Goal: Information Seeking & Learning: Learn about a topic

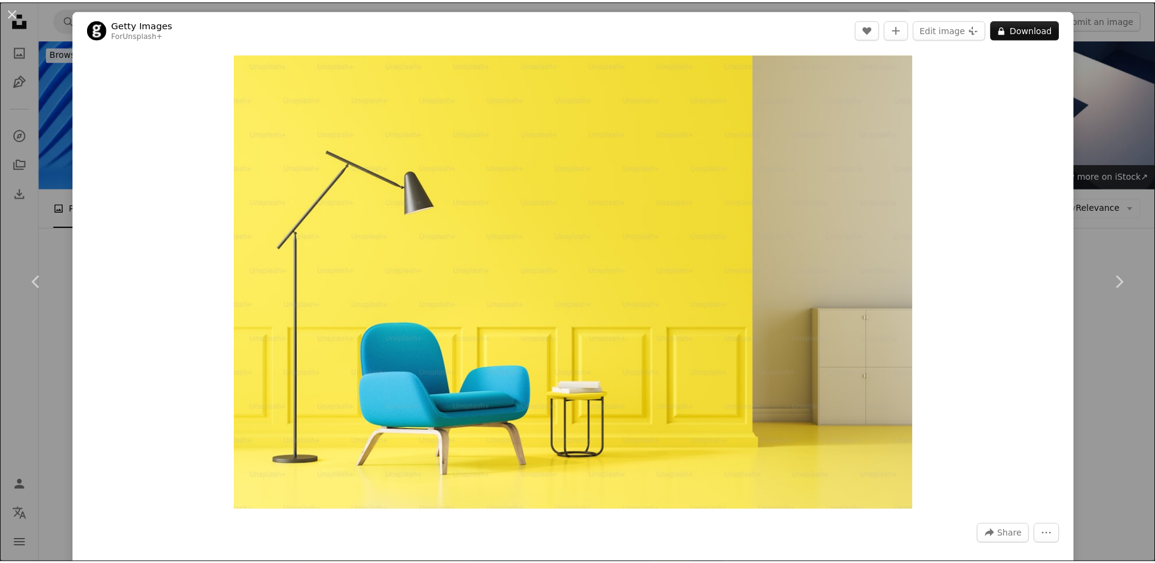
scroll to position [10532, 0]
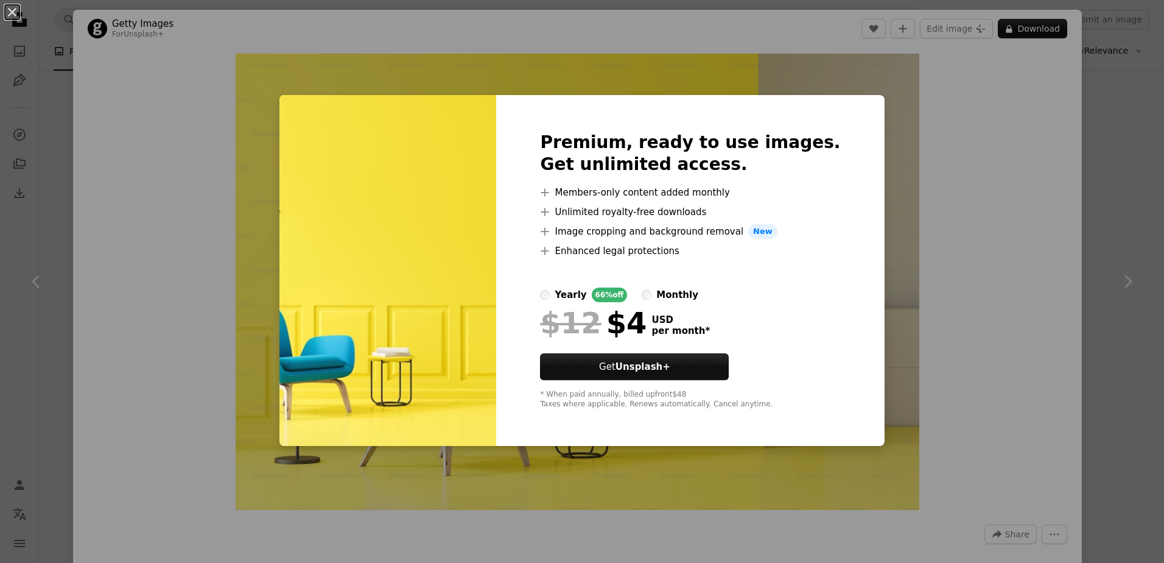
click at [969, 296] on div "An X shape Premium, ready to use images. Get unlimited access. A plus sign Memb…" at bounding box center [582, 281] width 1164 height 563
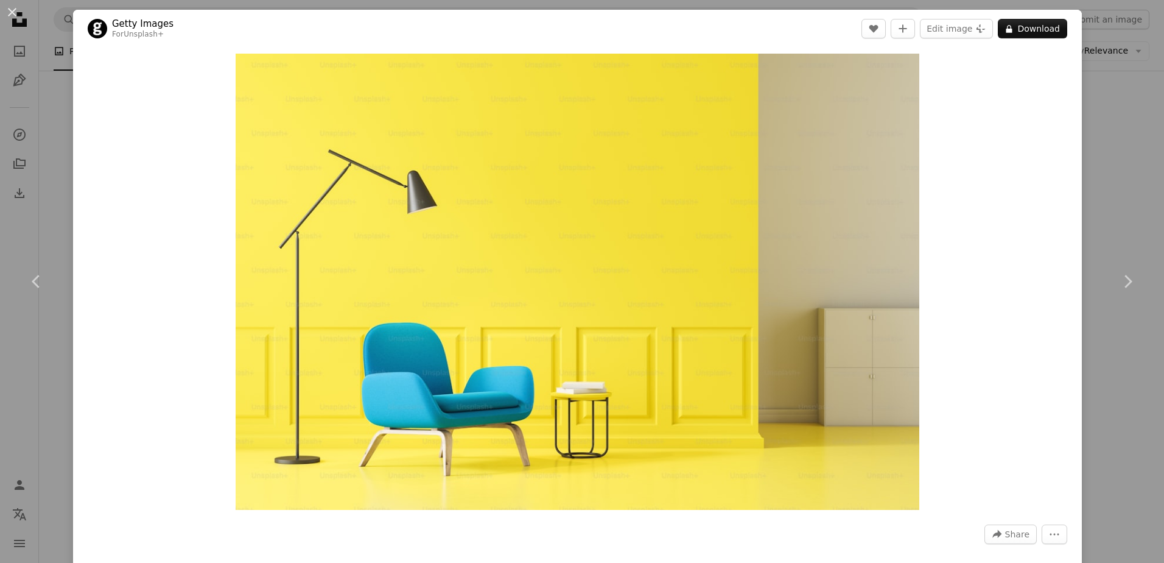
click at [48, 80] on div "An X shape Chevron left Chevron right Getty Images For Unsplash+ A heart A plus…" at bounding box center [582, 281] width 1164 height 563
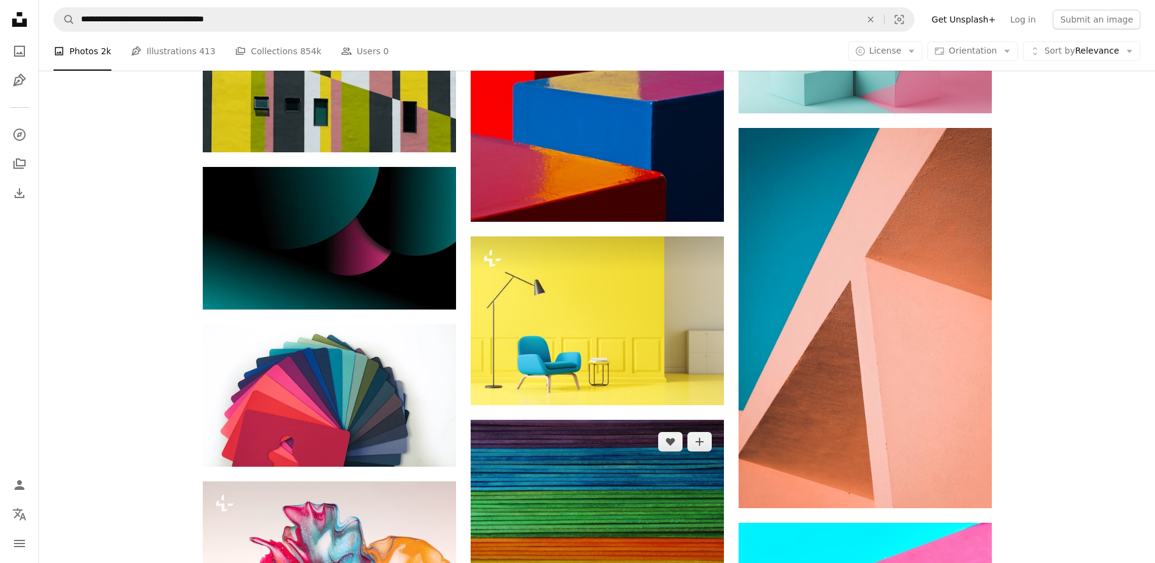
scroll to position [10654, 0]
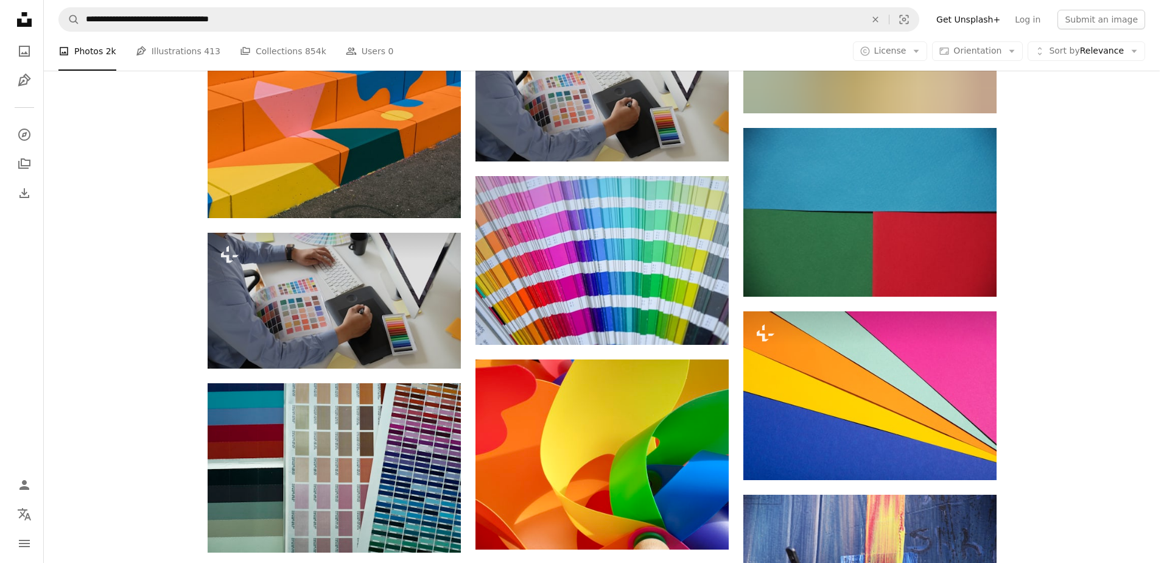
scroll to position [14003, 0]
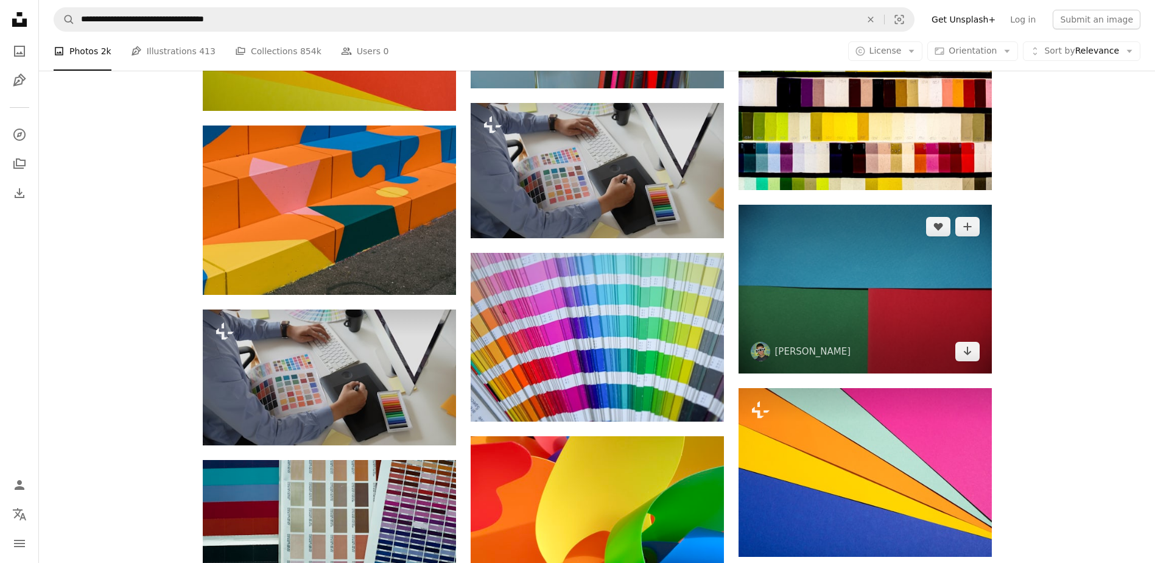
click at [834, 299] on img at bounding box center [864, 289] width 253 height 169
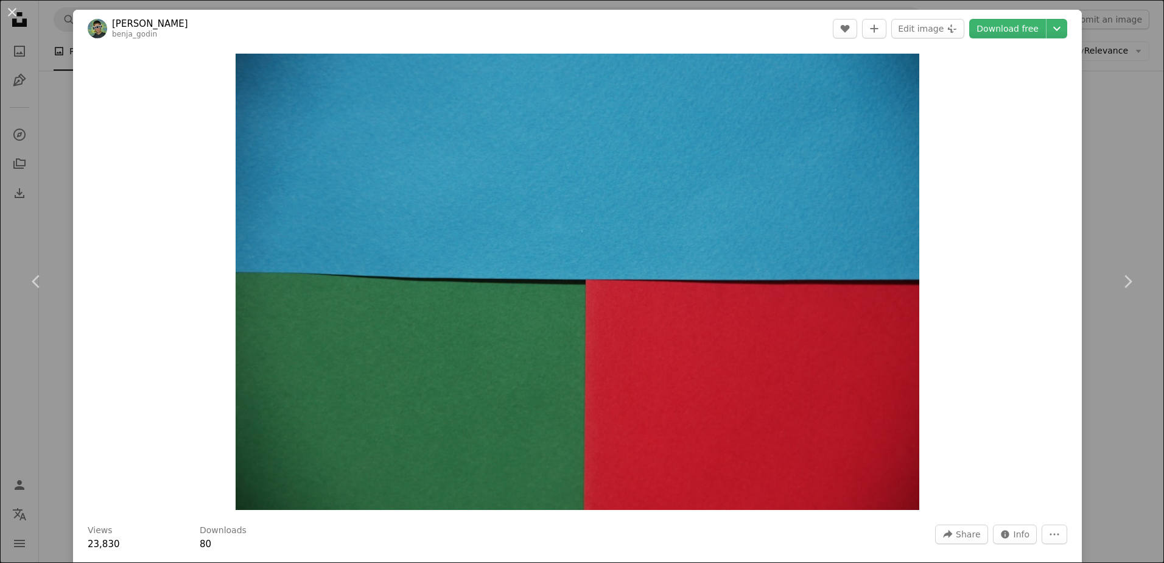
click at [1023, 261] on div "Zoom in" at bounding box center [577, 281] width 1009 height 468
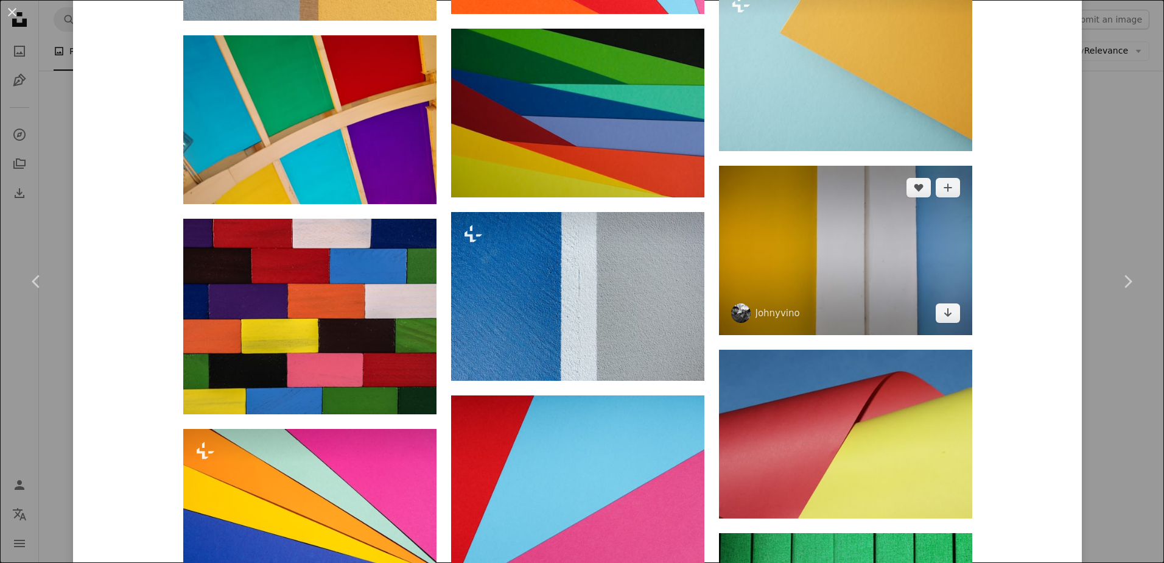
scroll to position [1710, 0]
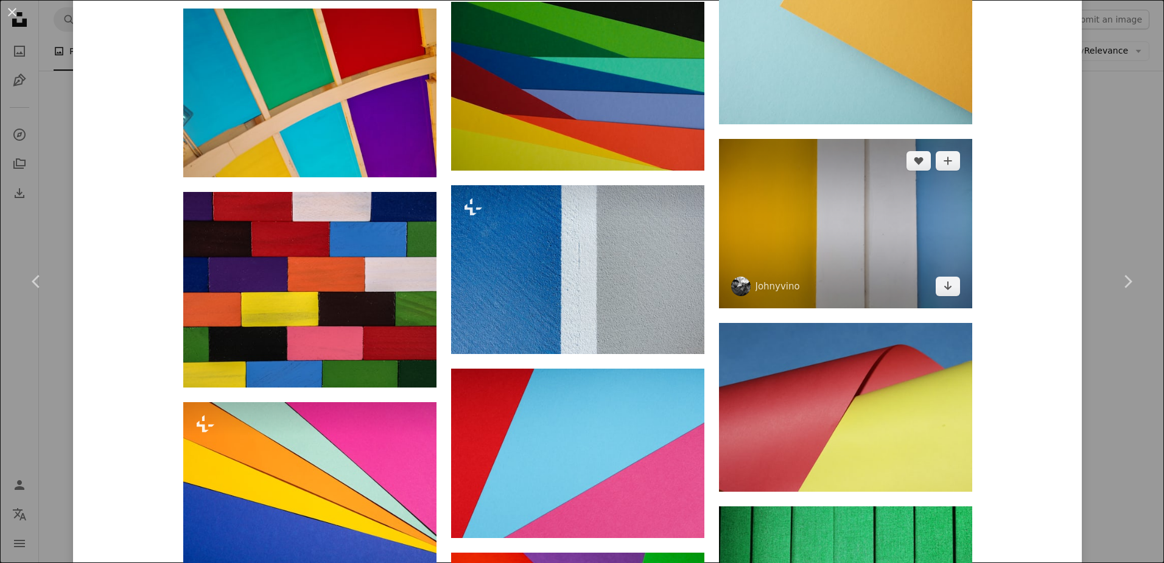
click at [861, 244] on img at bounding box center [845, 223] width 253 height 169
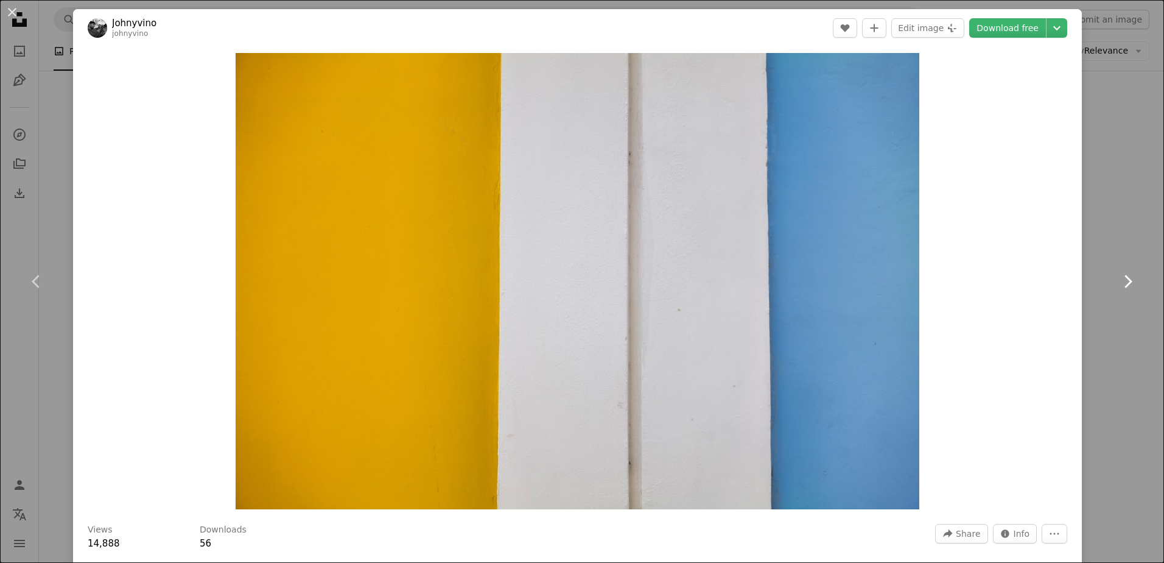
click at [1096, 247] on link "Chevron right" at bounding box center [1127, 281] width 73 height 117
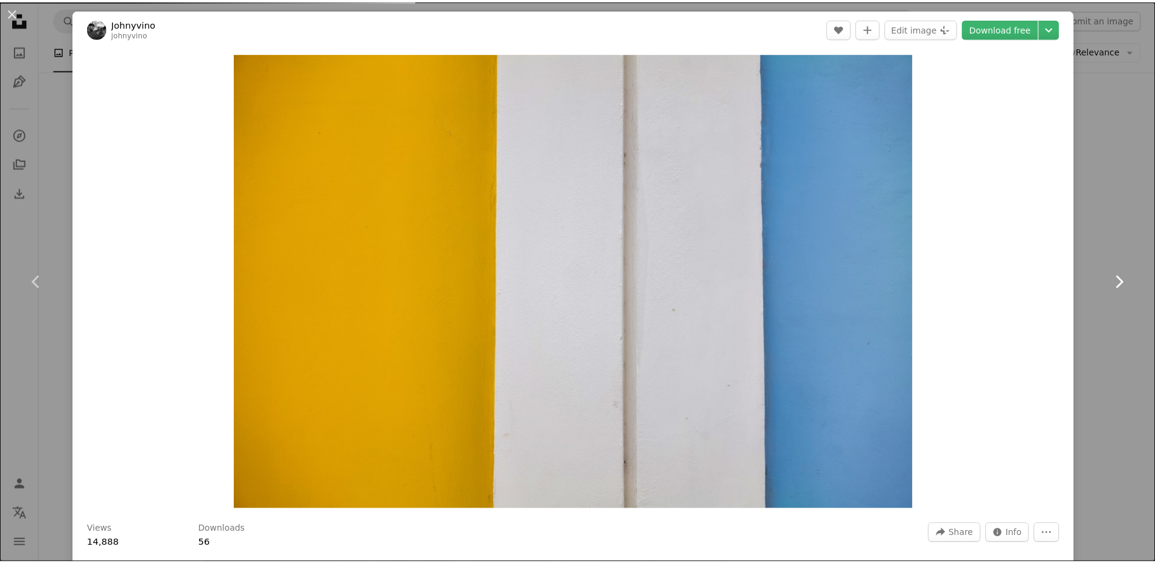
scroll to position [1, 0]
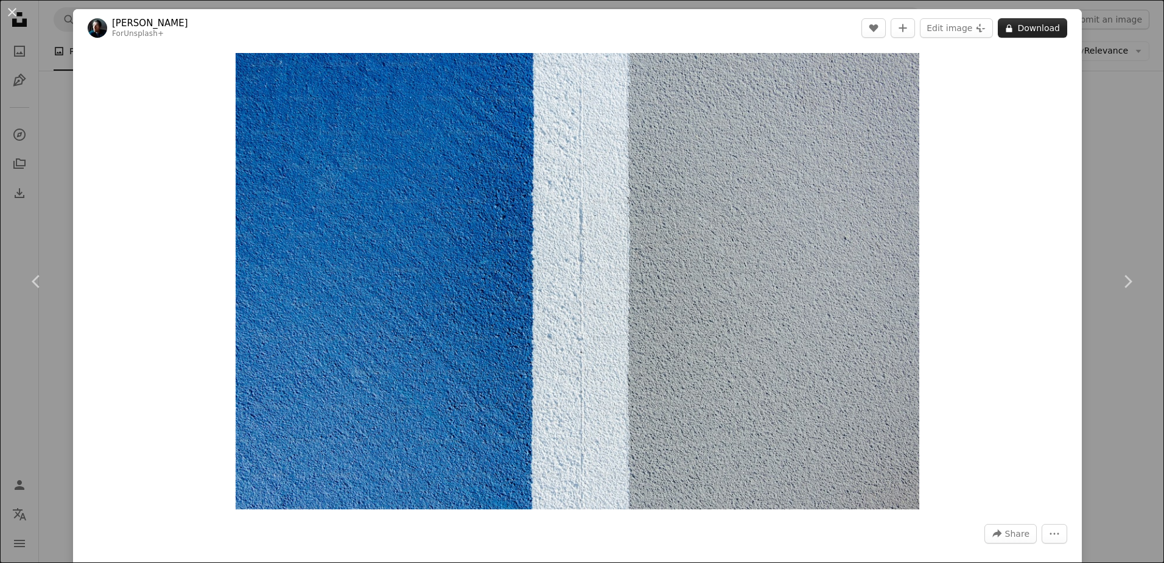
click at [1025, 26] on button "A lock Download" at bounding box center [1032, 27] width 69 height 19
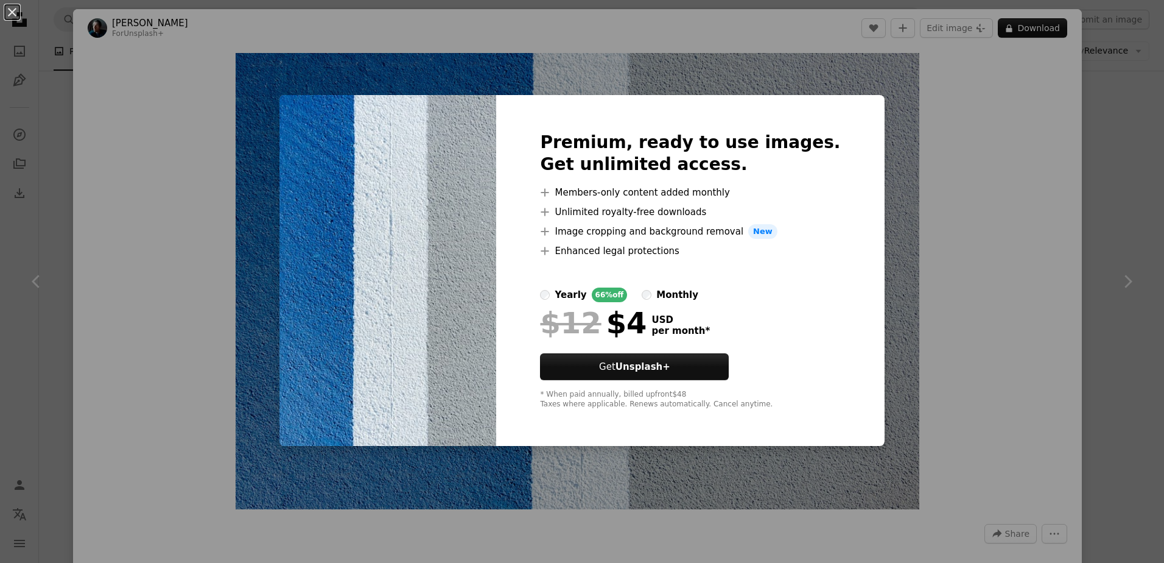
click at [1070, 164] on div "An X shape Premium, ready to use images. Get unlimited access. A plus sign Memb…" at bounding box center [582, 281] width 1164 height 563
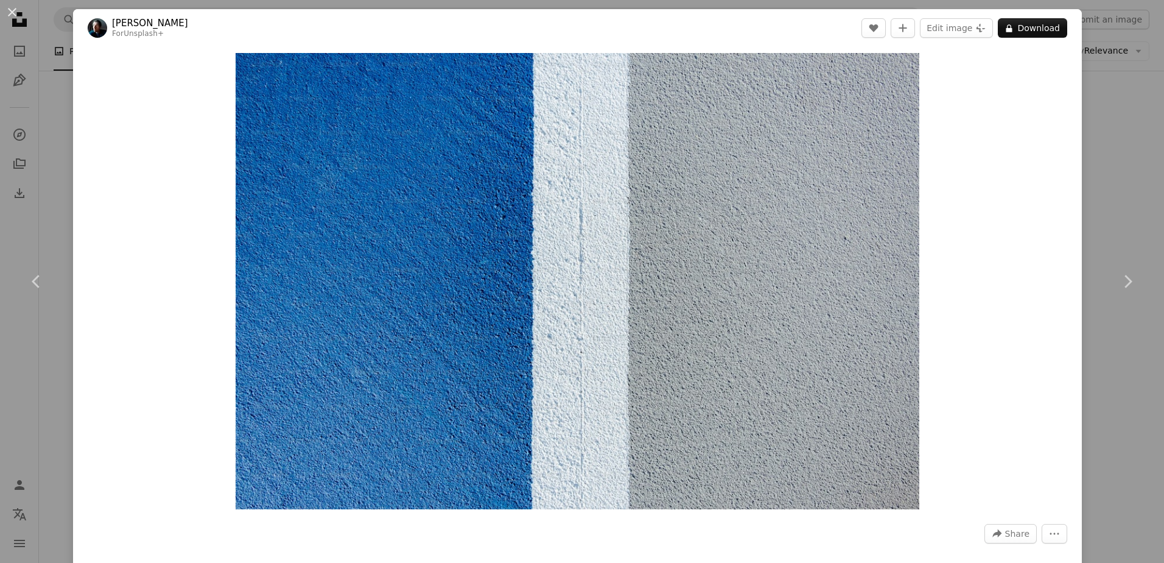
click at [1089, 133] on div "An X shape Chevron left Chevron right [PERSON_NAME] For Unsplash+ A heart A plu…" at bounding box center [582, 281] width 1164 height 563
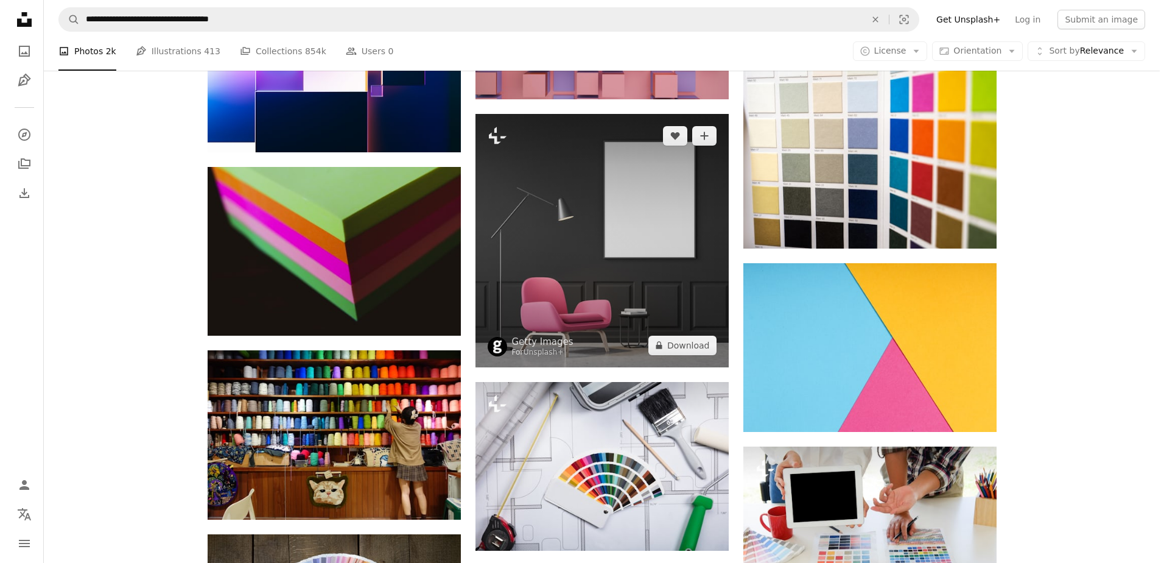
scroll to position [14672, 0]
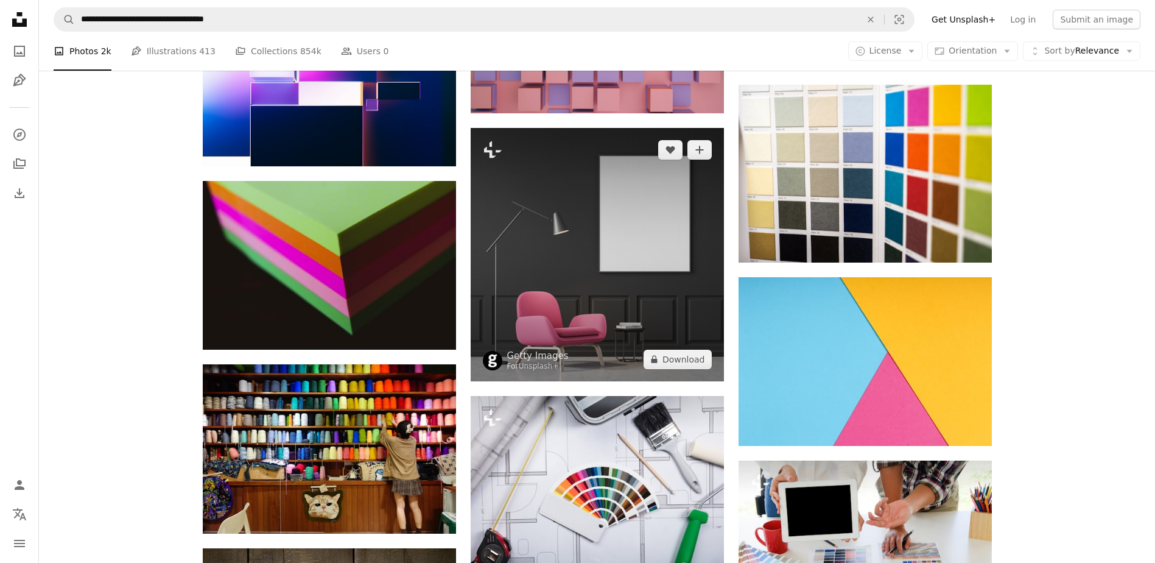
click at [577, 299] on img at bounding box center [597, 254] width 253 height 253
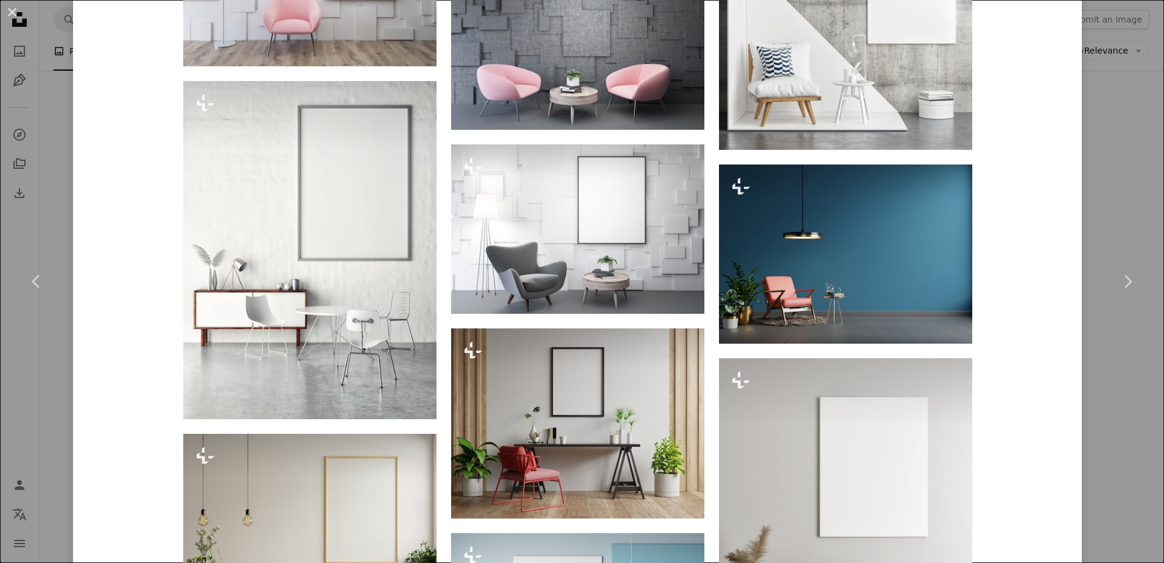
scroll to position [2009, 0]
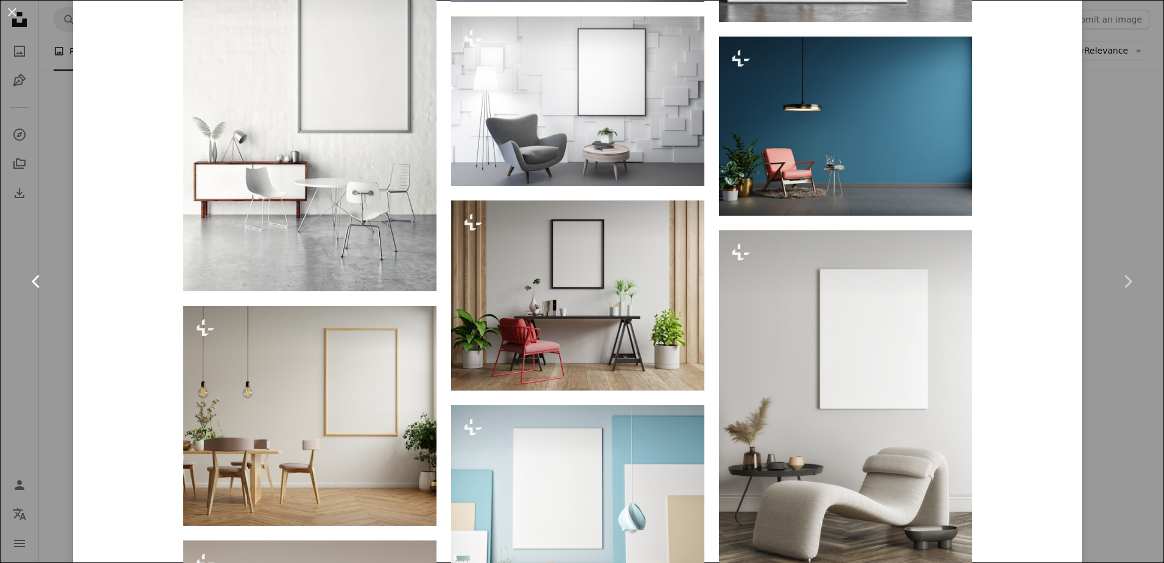
click at [20, 228] on link "Chevron left" at bounding box center [36, 281] width 73 height 117
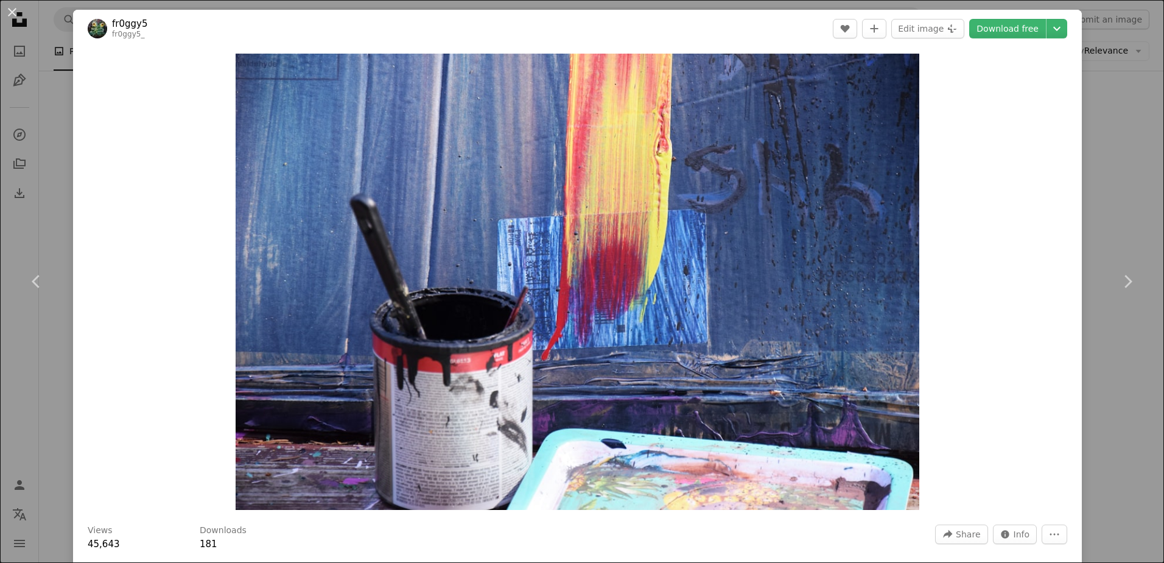
click at [1126, 108] on div "An X shape Chevron left Chevron right fr0ggy5 fr0ggy5_ A heart A plus sign Edit…" at bounding box center [582, 281] width 1164 height 563
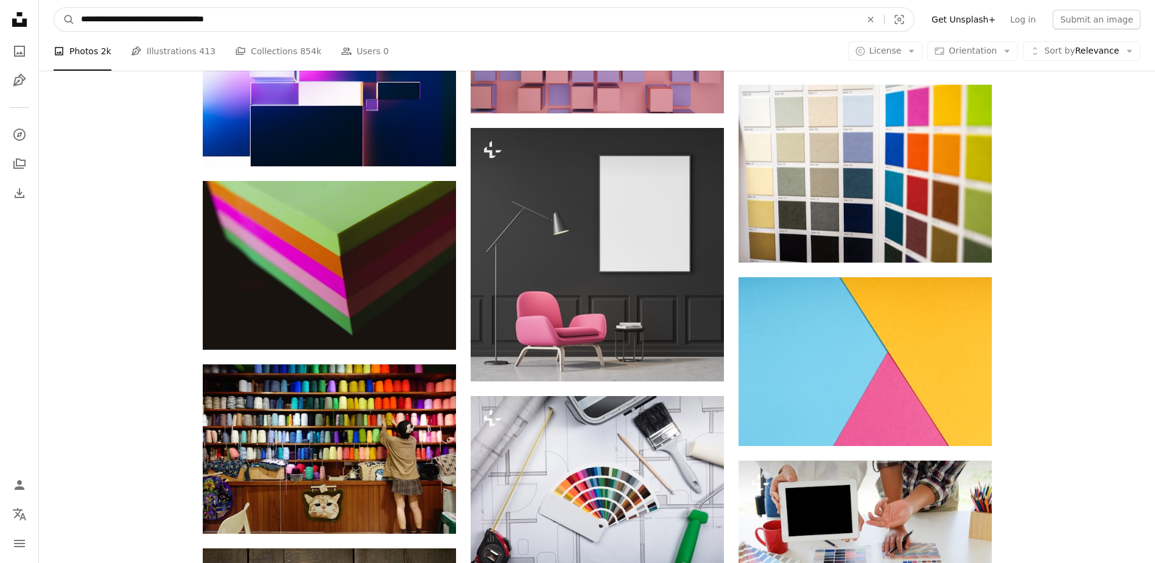
click at [232, 18] on input "**********" at bounding box center [466, 19] width 782 height 23
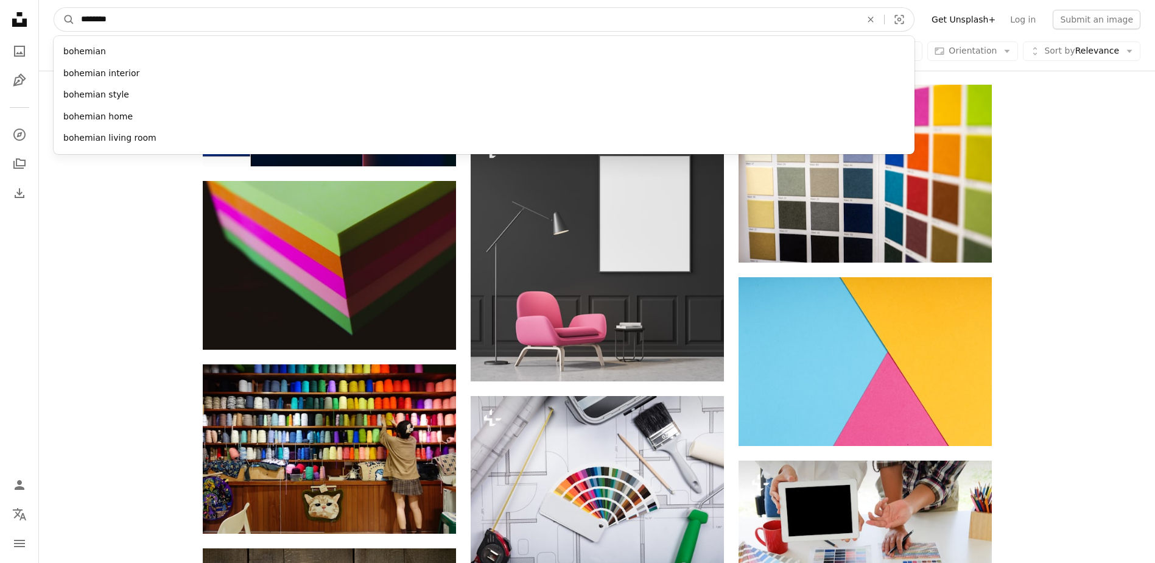
type input "********"
click at [54, 8] on button "A magnifying glass" at bounding box center [64, 19] width 21 height 23
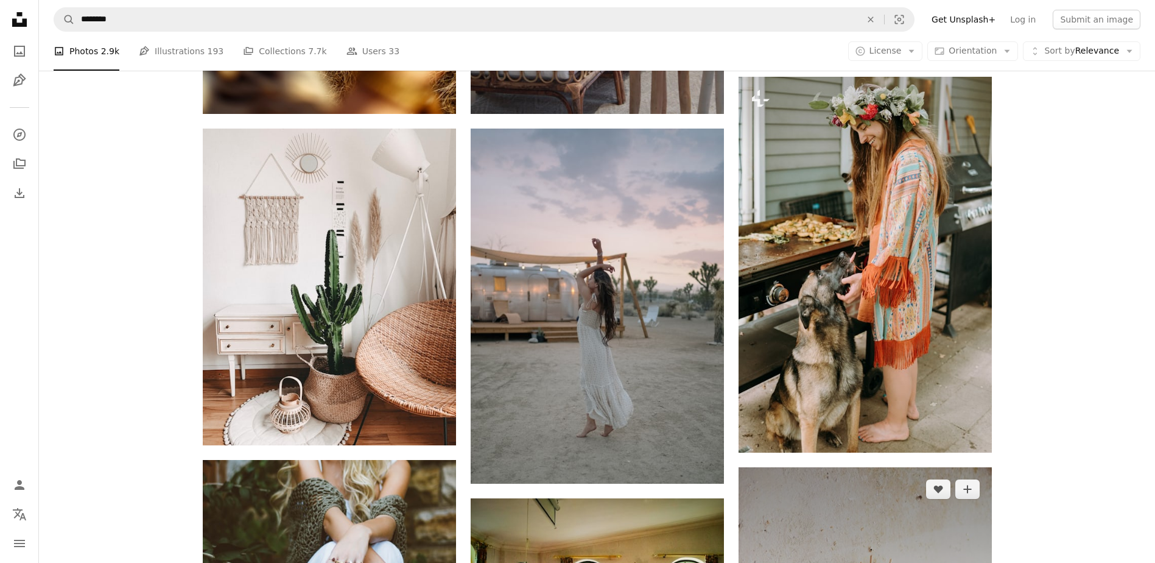
scroll to position [548, 0]
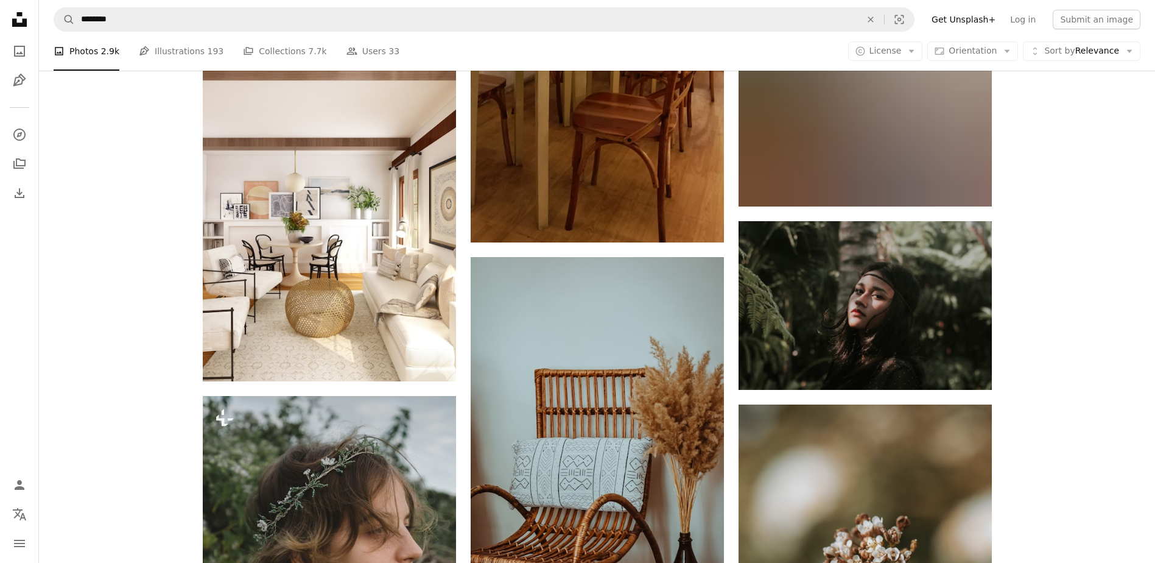
scroll to position [5966, 0]
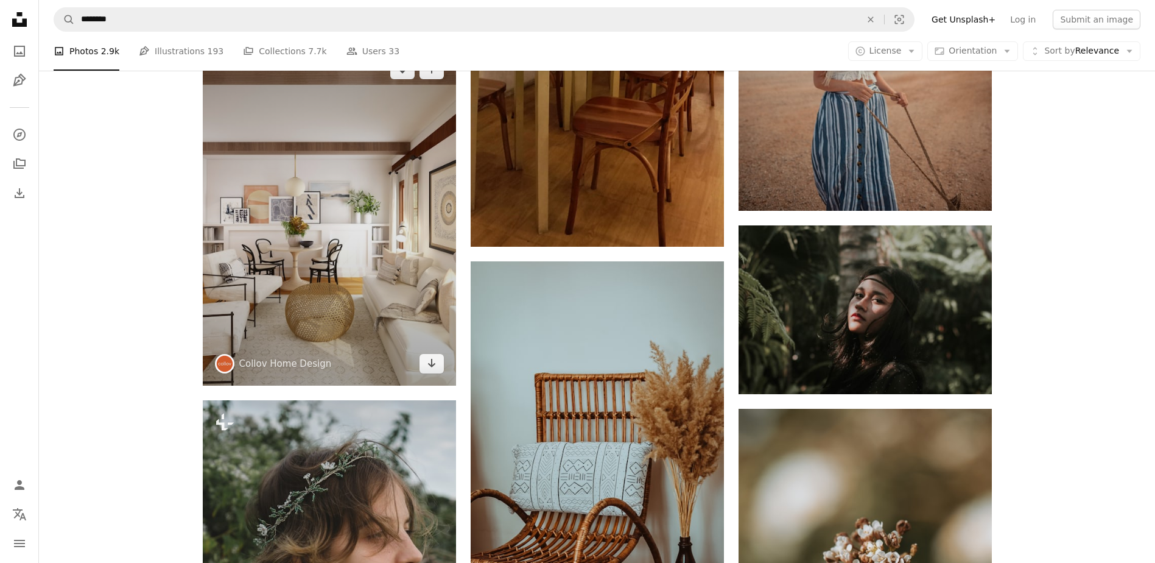
click at [325, 274] on img at bounding box center [329, 216] width 253 height 338
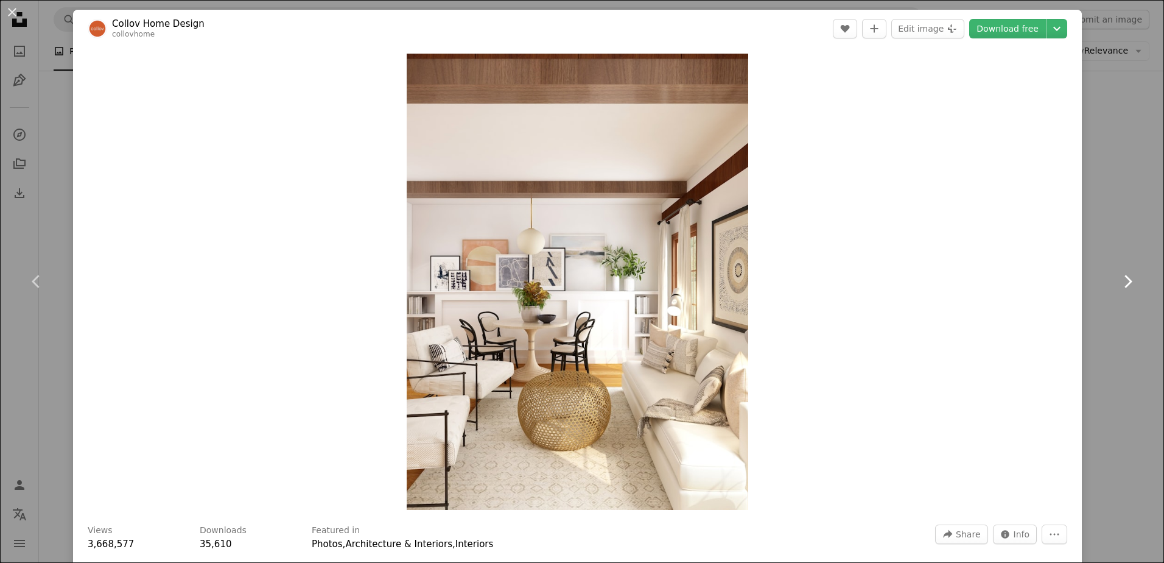
click at [1115, 229] on link "Chevron right" at bounding box center [1127, 281] width 73 height 117
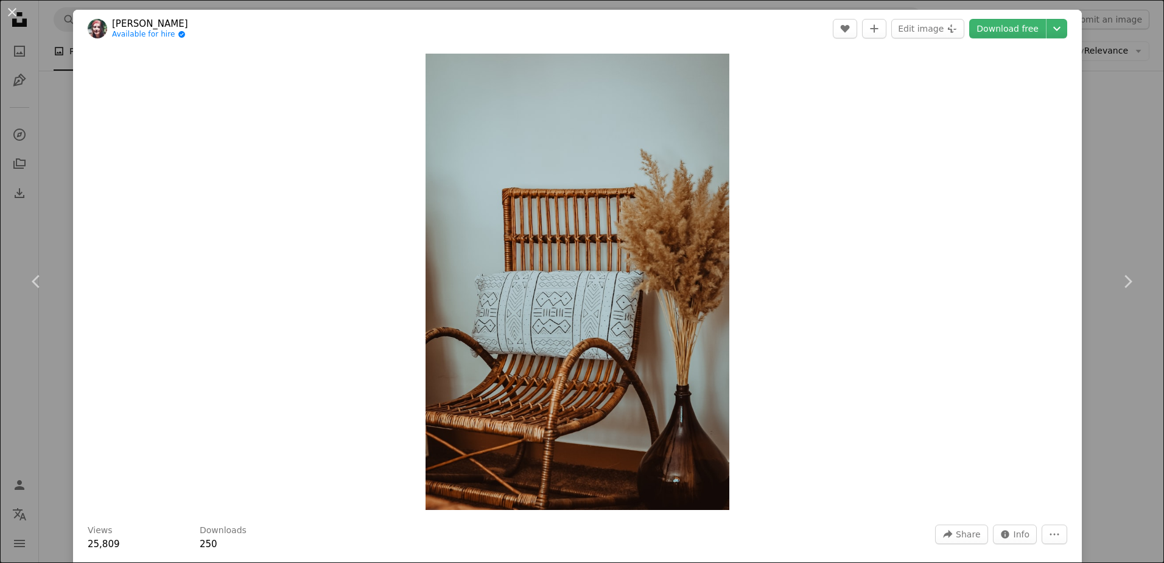
click at [1119, 356] on div "An X shape Chevron left Chevron right [PERSON_NAME] Available for hire A checkm…" at bounding box center [582, 281] width 1164 height 563
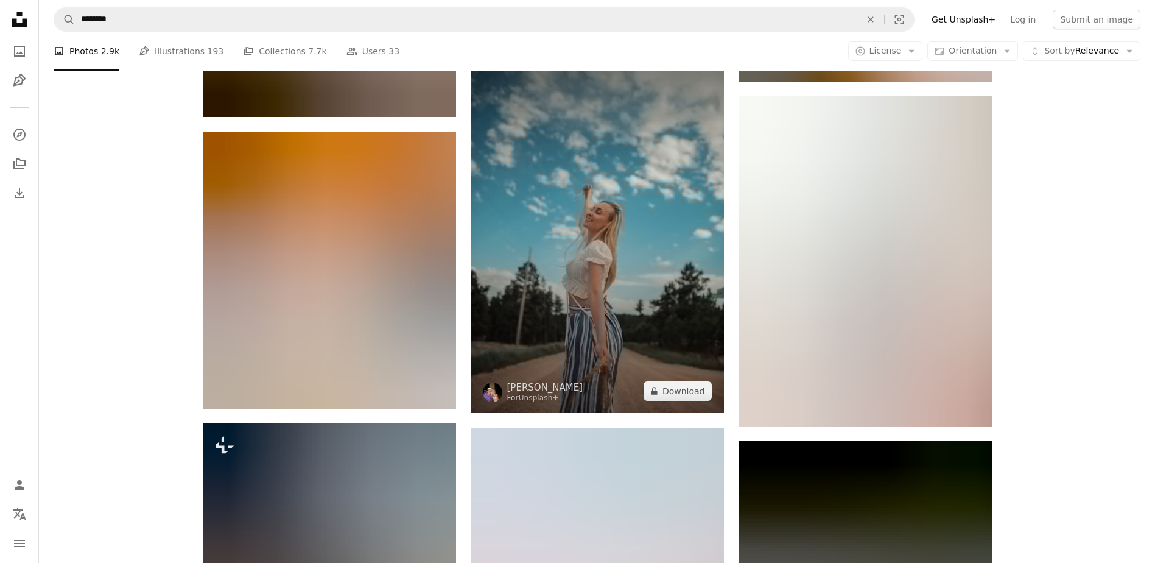
scroll to position [9010, 0]
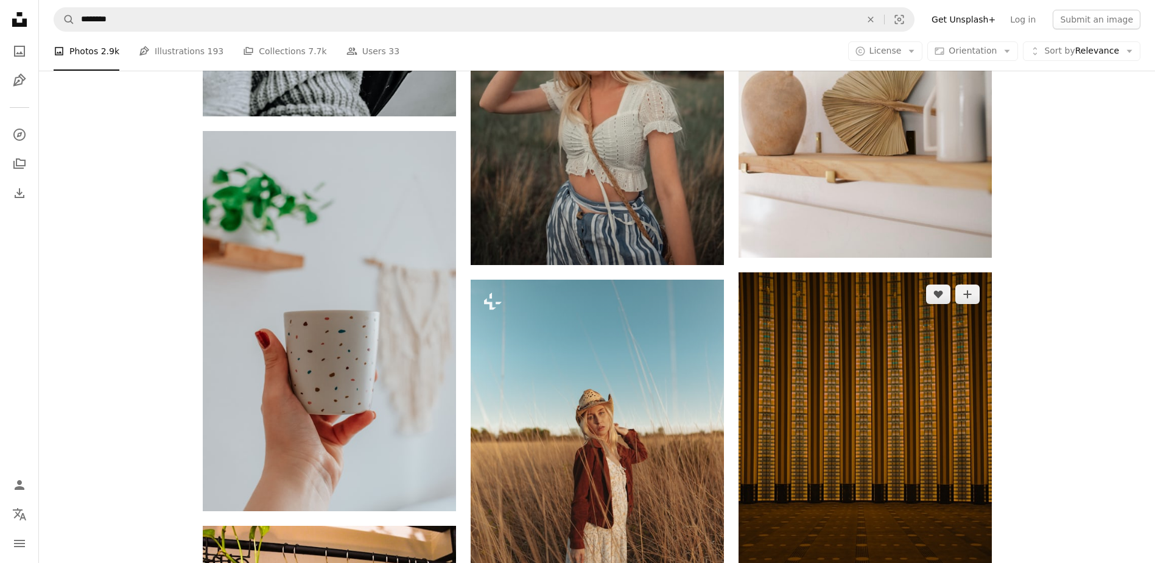
scroll to position [13333, 0]
